Goal: Task Accomplishment & Management: Use online tool/utility

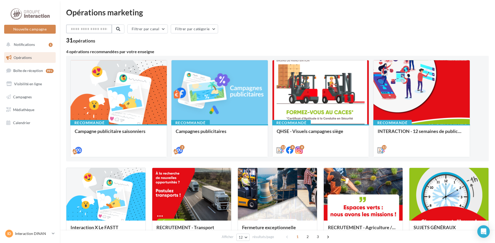
click at [89, 31] on input "text" at bounding box center [89, 28] width 46 height 9
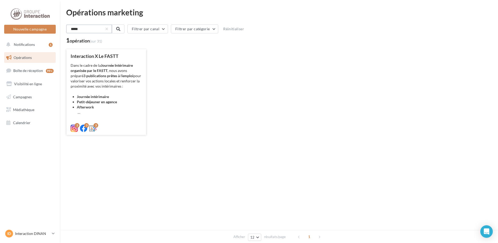
type input "*****"
click at [121, 82] on div "Dans le cadre de la Journée Intérimaire organisée par le FASTT , nous avons pré…" at bounding box center [106, 89] width 71 height 52
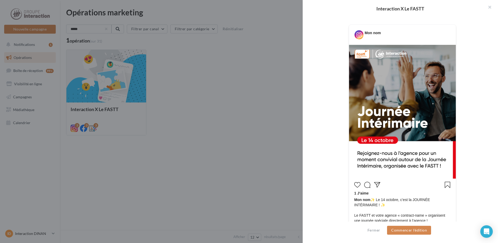
scroll to position [69, 0]
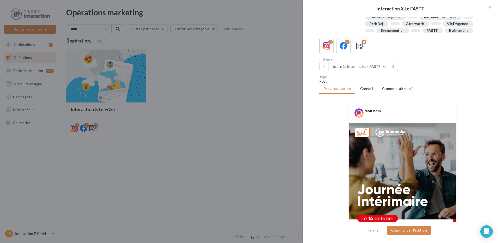
click at [375, 71] on button "Journée intérimaire - FASTT" at bounding box center [358, 66] width 61 height 9
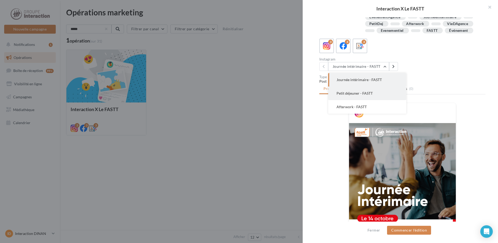
click at [363, 95] on span "Petit déjeuner - FASTT" at bounding box center [355, 93] width 36 height 4
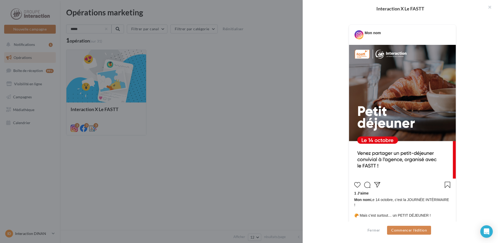
scroll to position [43, 0]
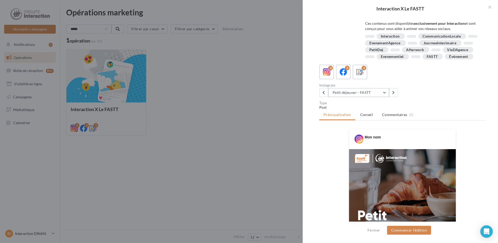
click at [385, 97] on button "Petit déjeuner - FASTT" at bounding box center [358, 92] width 61 height 9
click at [359, 135] on span "Afterwork - FASTT" at bounding box center [352, 132] width 30 height 4
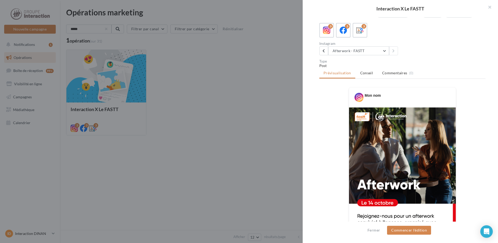
scroll to position [0, 0]
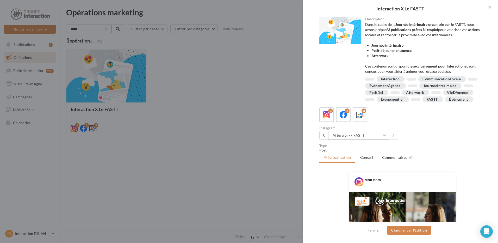
click at [384, 140] on button "Afterwork - FASTT" at bounding box center [358, 135] width 61 height 9
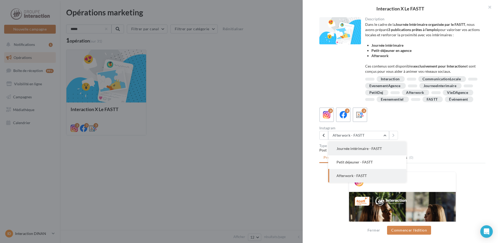
click at [362, 155] on button "Journée intérimaire - FASTT" at bounding box center [367, 149] width 78 height 14
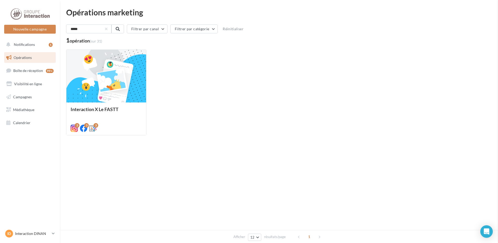
drag, startPoint x: 219, startPoint y: 122, endPoint x: 248, endPoint y: 43, distance: 84.1
